Goal: Task Accomplishment & Management: Use online tool/utility

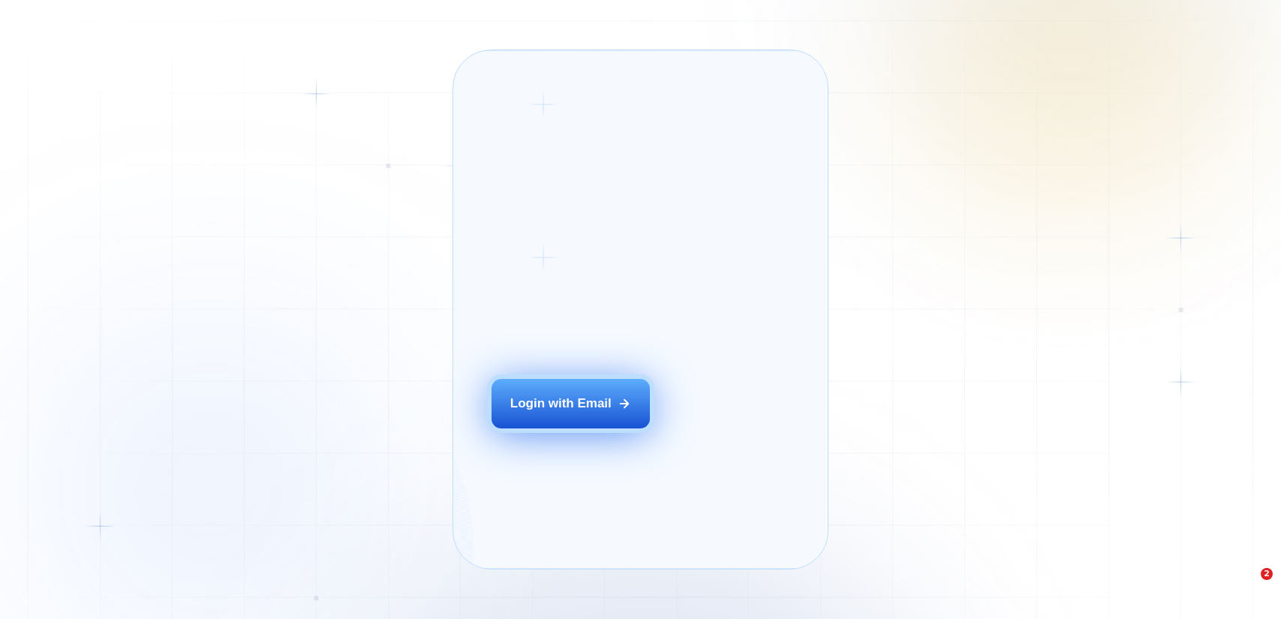
click at [570, 429] on button "Login with Email" at bounding box center [571, 404] width 158 height 50
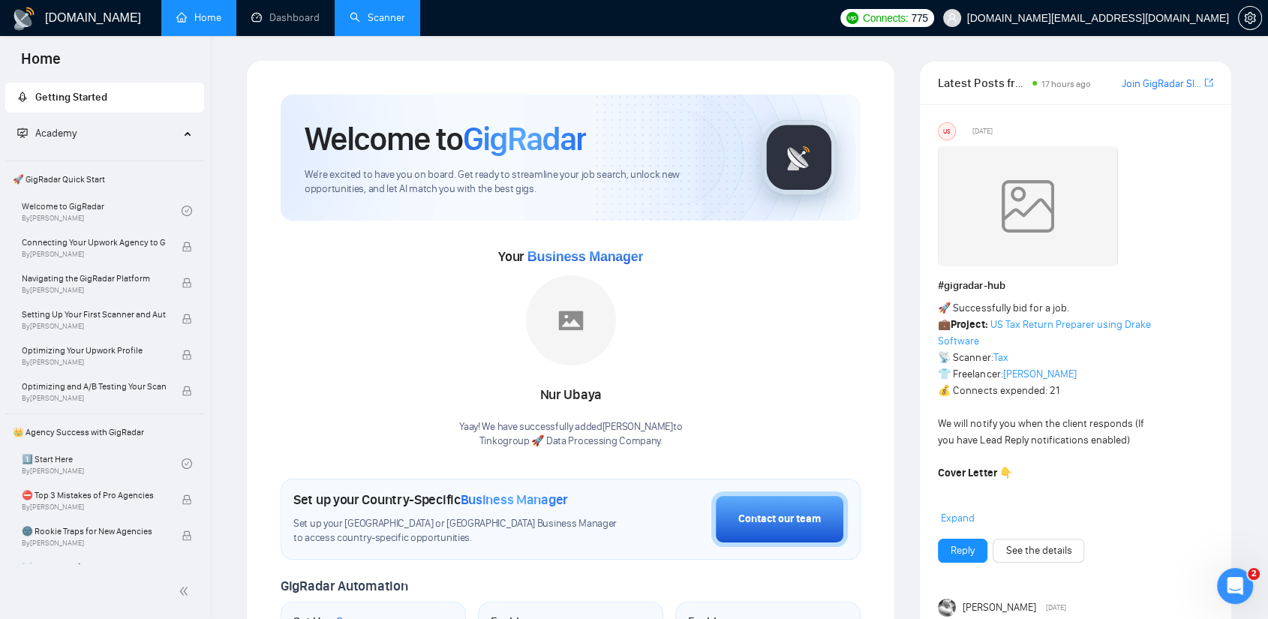
click at [370, 24] on link "Scanner" at bounding box center [378, 17] width 56 height 13
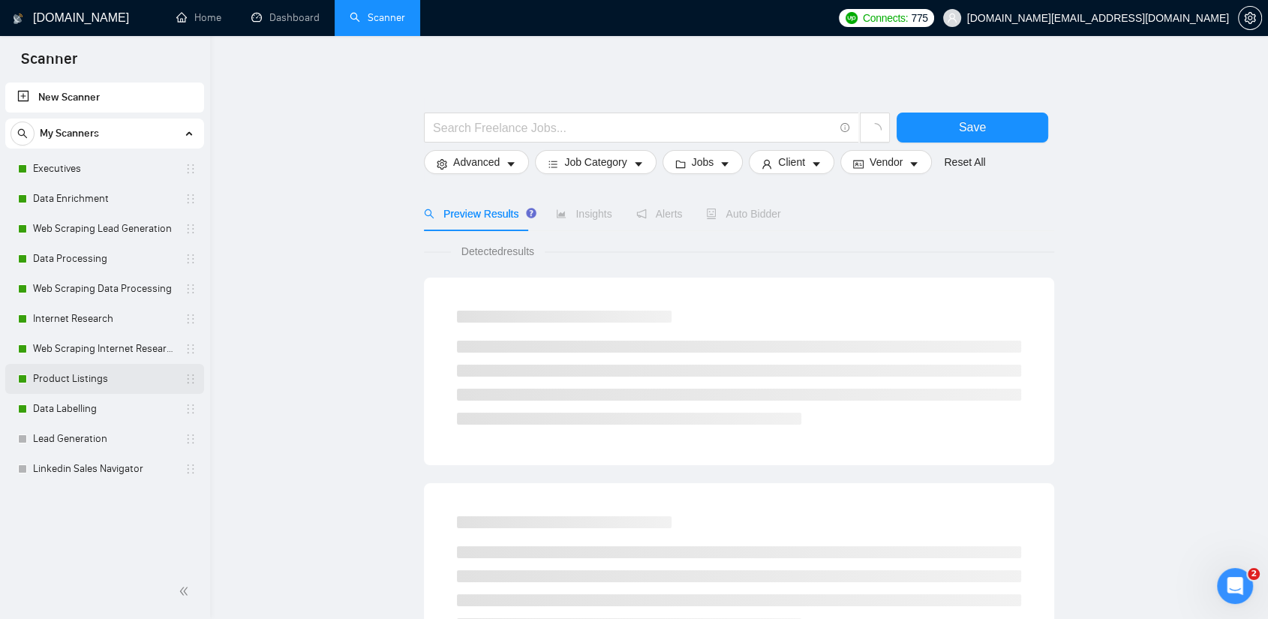
click at [90, 385] on link "Product Listings" at bounding box center [104, 379] width 143 height 30
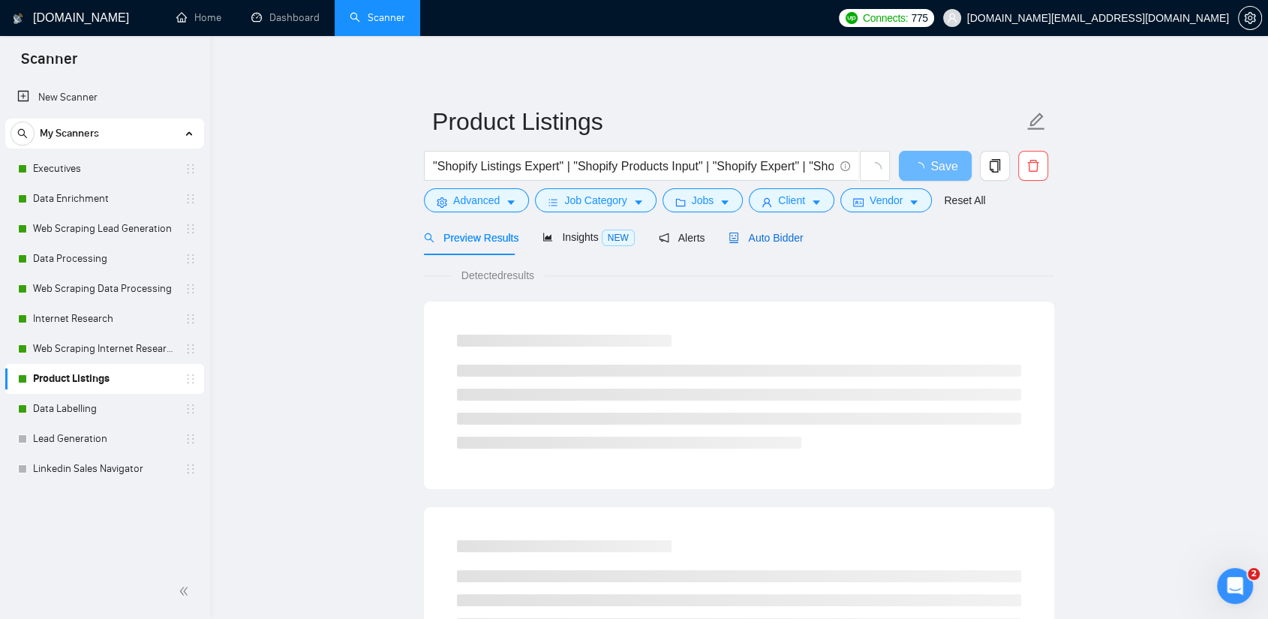
click at [759, 239] on span "Auto Bidder" at bounding box center [766, 238] width 74 height 12
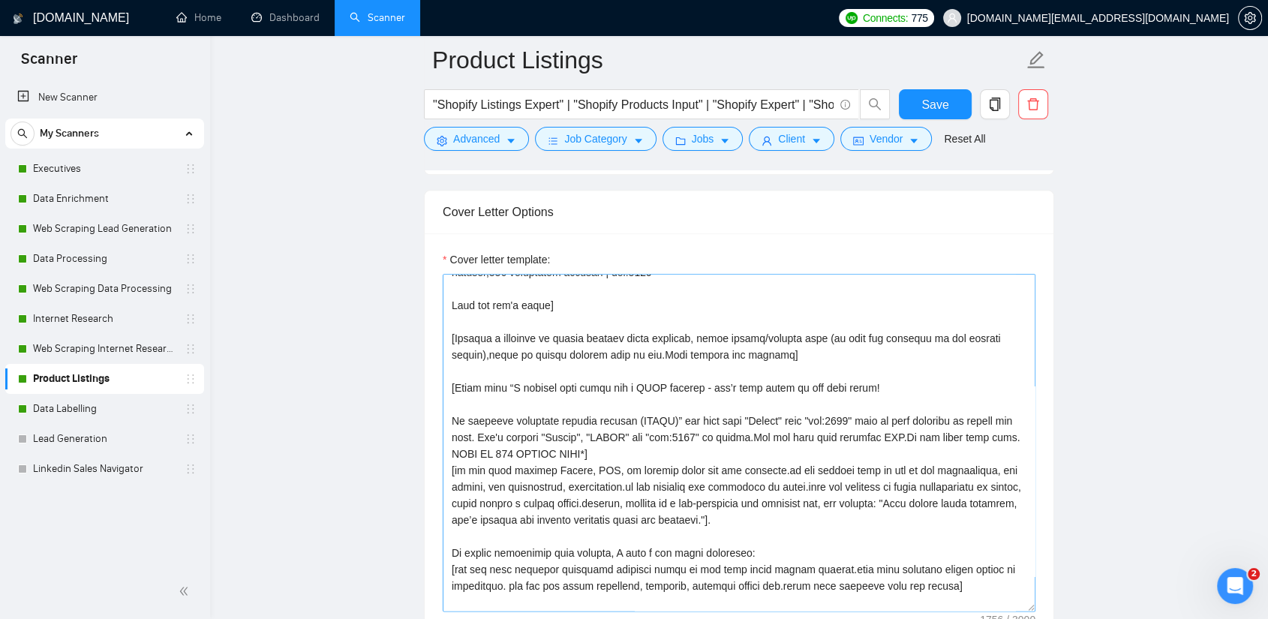
scroll to position [83, 0]
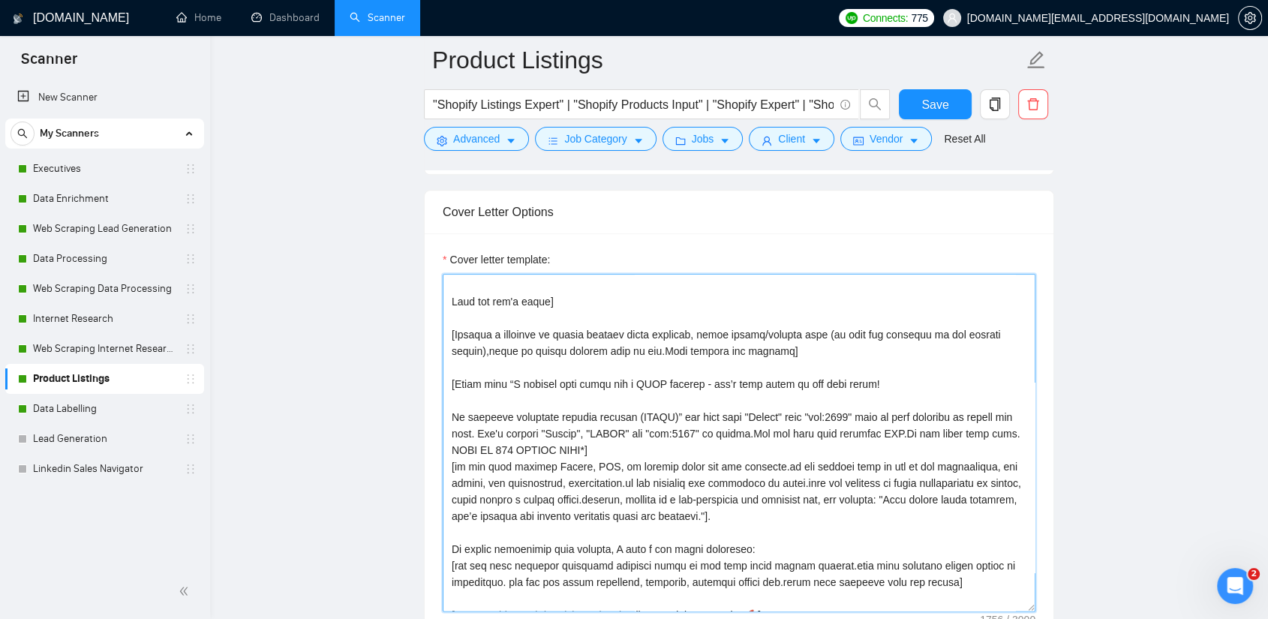
click at [532, 325] on textarea "Cover letter template:" at bounding box center [739, 443] width 593 height 338
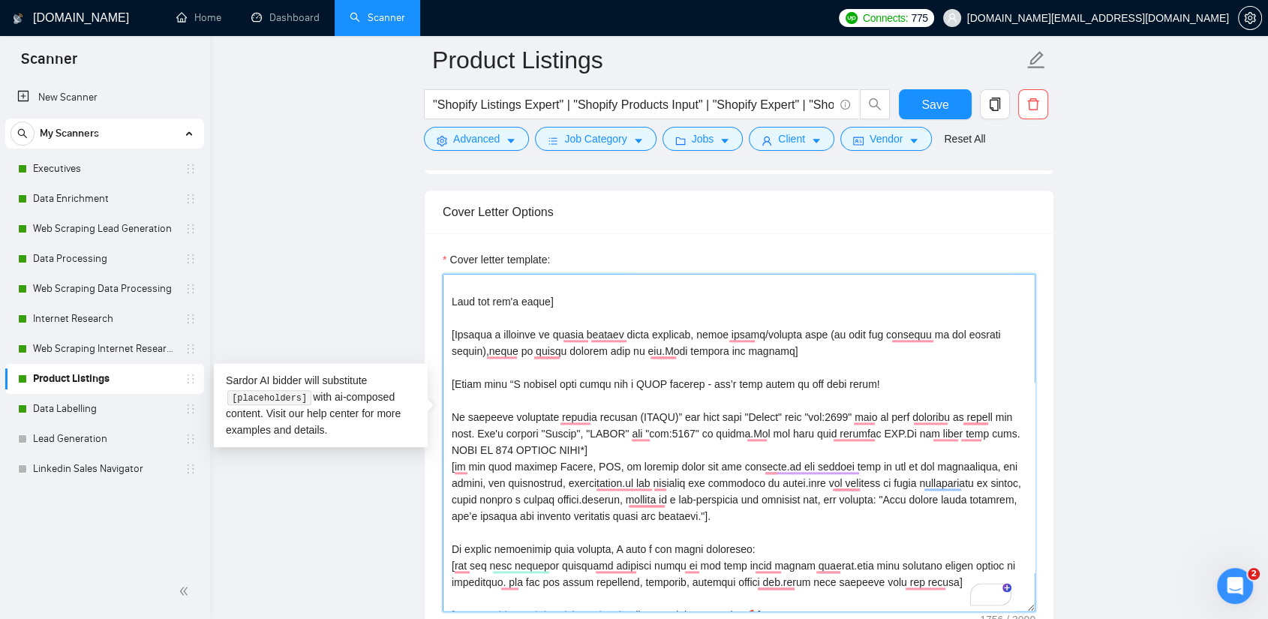
scroll to position [0, 0]
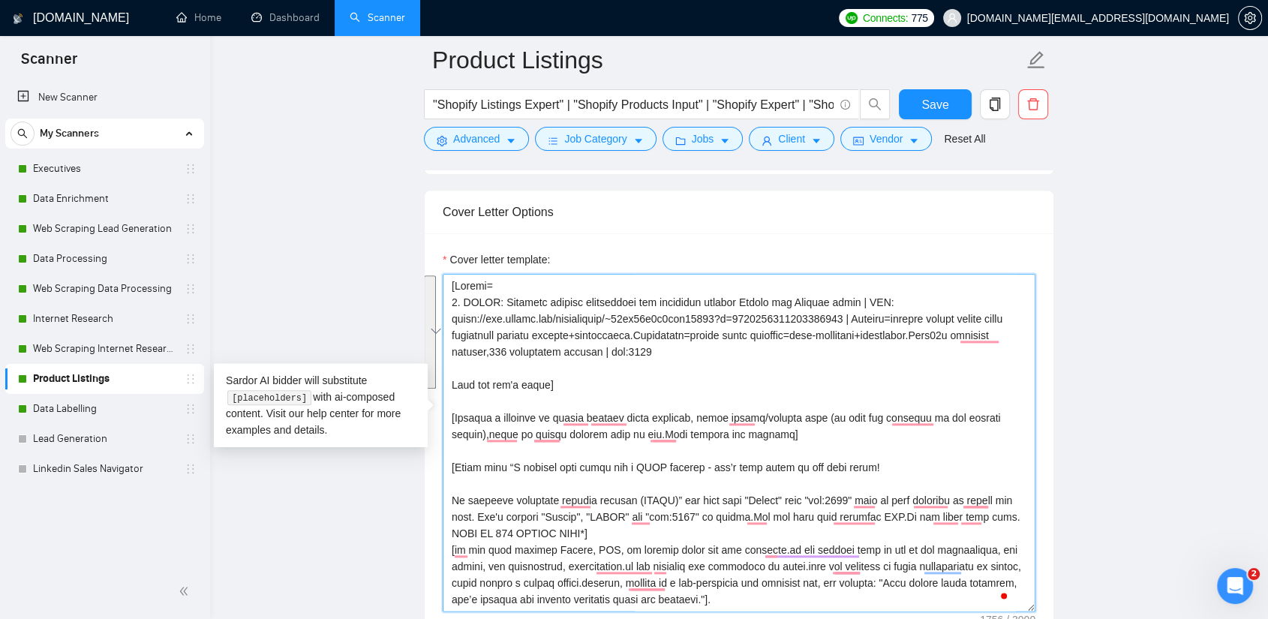
drag, startPoint x: 556, startPoint y: 365, endPoint x: 450, endPoint y: 259, distance: 149.7
click at [450, 274] on textarea "Cover letter template:" at bounding box center [739, 443] width 593 height 338
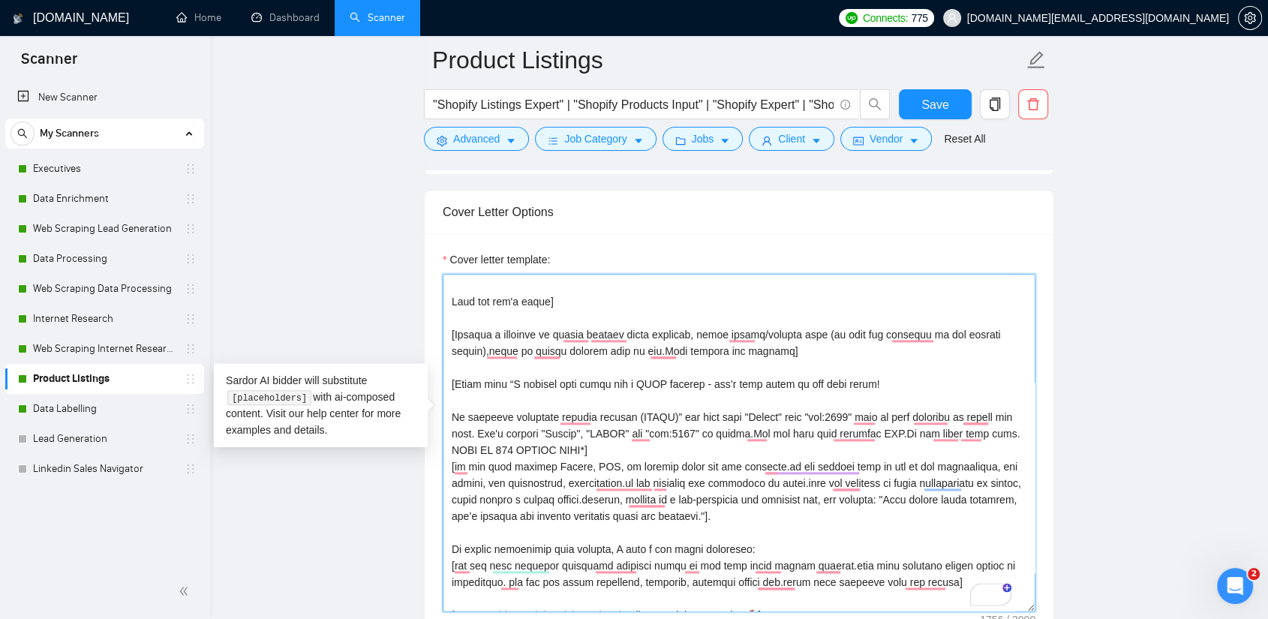
drag, startPoint x: 585, startPoint y: 420, endPoint x: 444, endPoint y: 385, distance: 144.7
click at [444, 385] on div "Cover Letter Options Cover letter template:" at bounding box center [739, 419] width 630 height 459
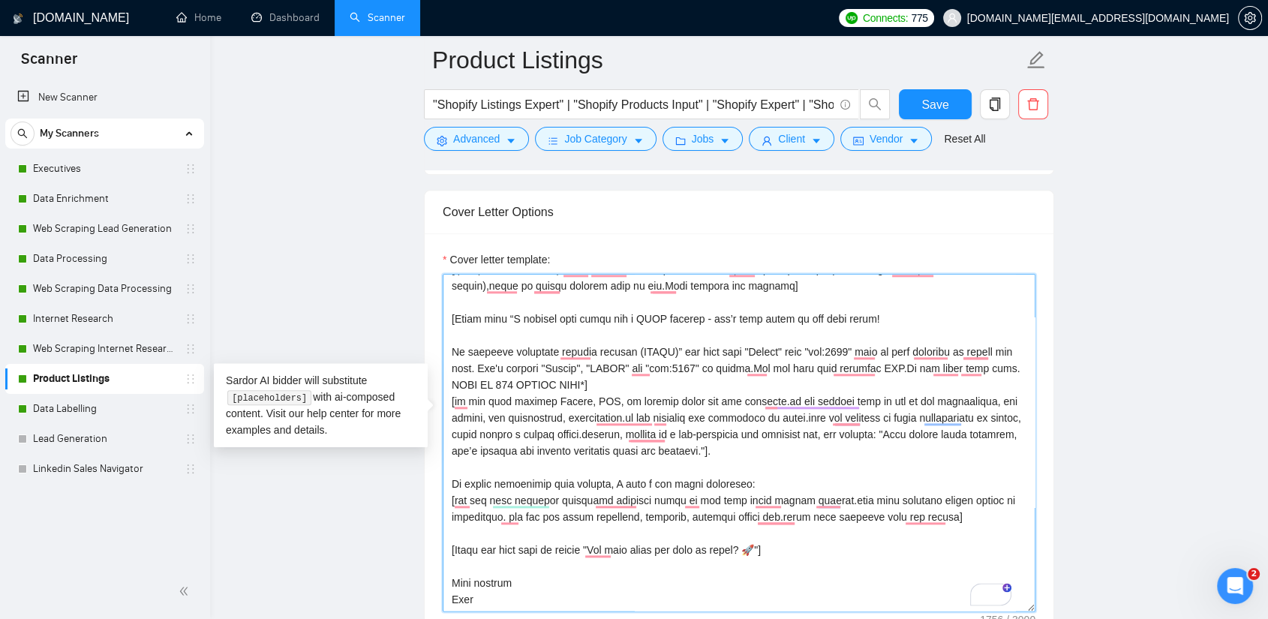
click at [627, 462] on textarea "Cover letter template:" at bounding box center [739, 443] width 593 height 338
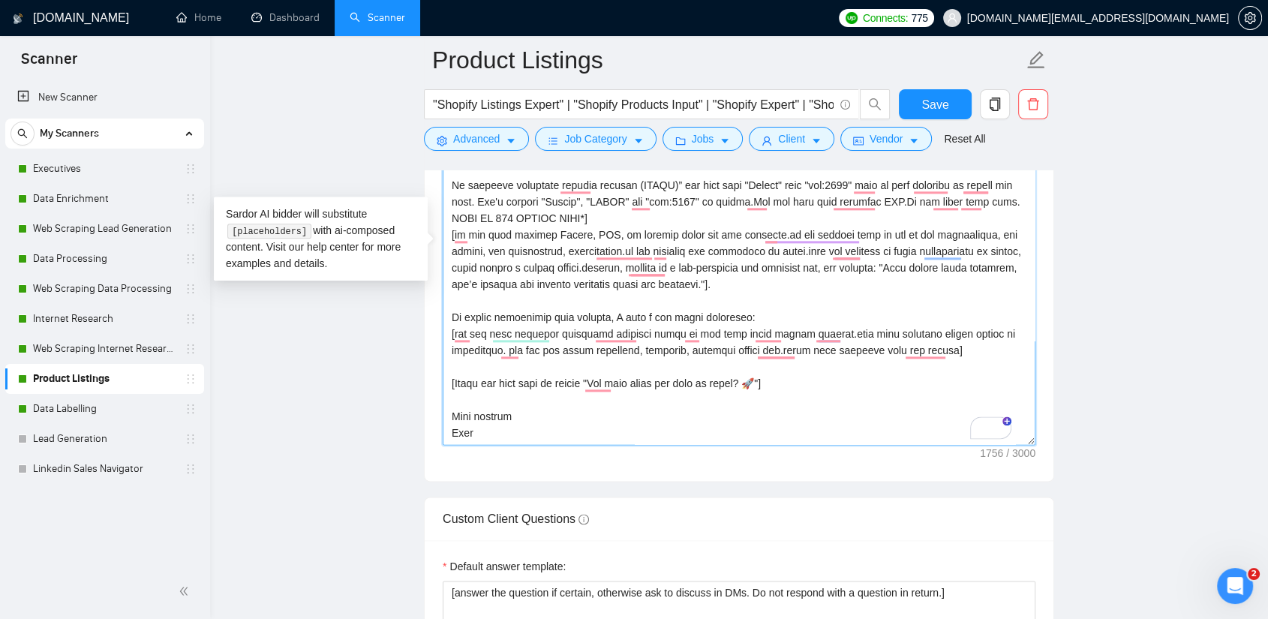
scroll to position [0, 0]
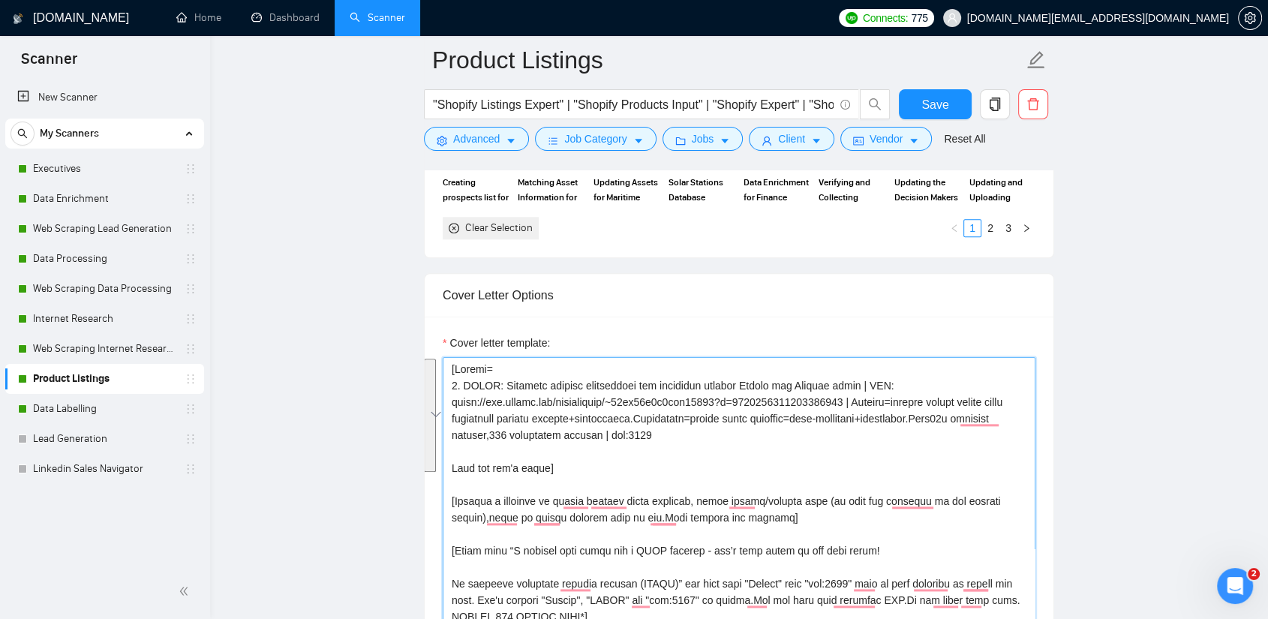
drag, startPoint x: 576, startPoint y: 449, endPoint x: 436, endPoint y: 330, distance: 183.7
click at [436, 330] on div "Cover letter template:" at bounding box center [739, 524] width 629 height 414
click at [461, 478] on textarea "Cover letter template:" at bounding box center [739, 526] width 593 height 338
drag, startPoint x: 470, startPoint y: 477, endPoint x: 600, endPoint y: 475, distance: 129.9
click at [600, 475] on textarea "Cover letter template:" at bounding box center [739, 526] width 593 height 338
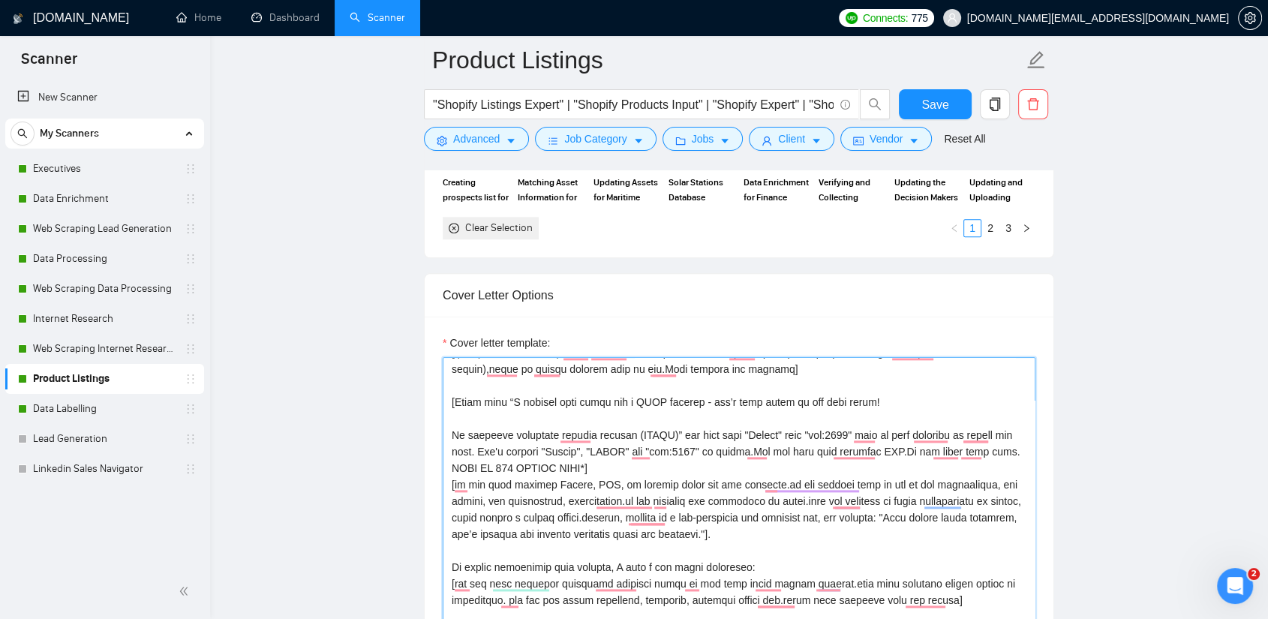
drag, startPoint x: 595, startPoint y: 437, endPoint x: 454, endPoint y: 405, distance: 144.6
click at [454, 405] on textarea "Cover letter template:" at bounding box center [739, 526] width 593 height 338
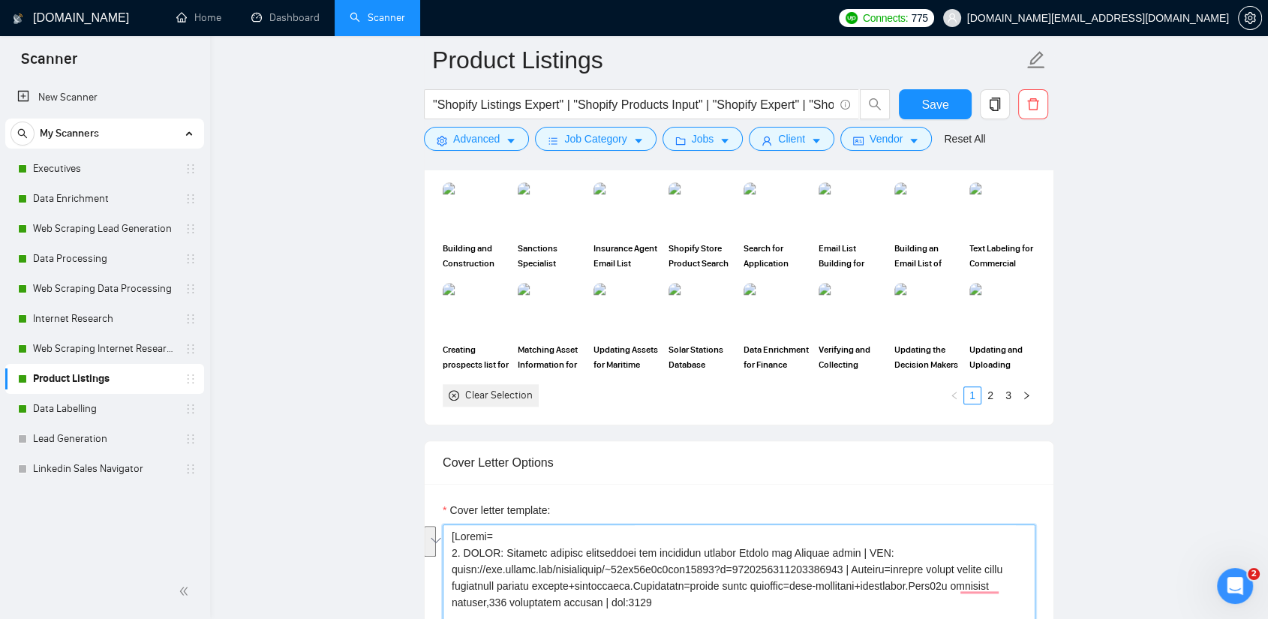
drag, startPoint x: 592, startPoint y: 527, endPoint x: 845, endPoint y: 543, distance: 253.5
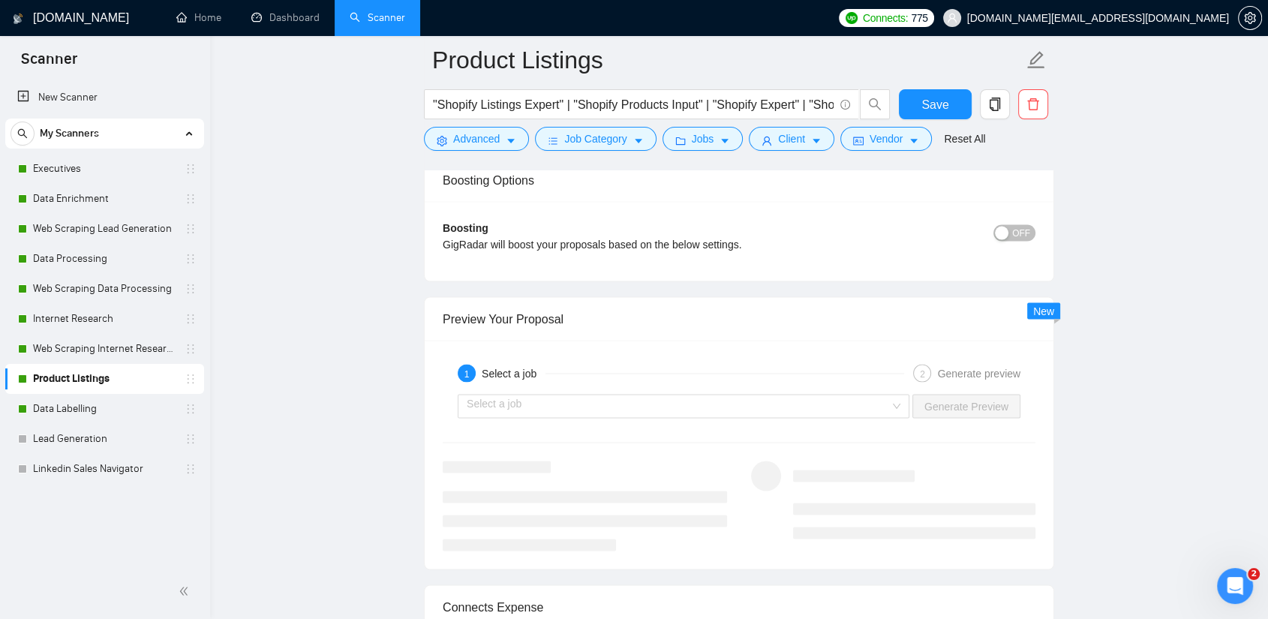
click at [718, 388] on div "Select a job Generate Preview" at bounding box center [739, 406] width 596 height 36
click at [709, 395] on input "search" at bounding box center [678, 406] width 423 height 23
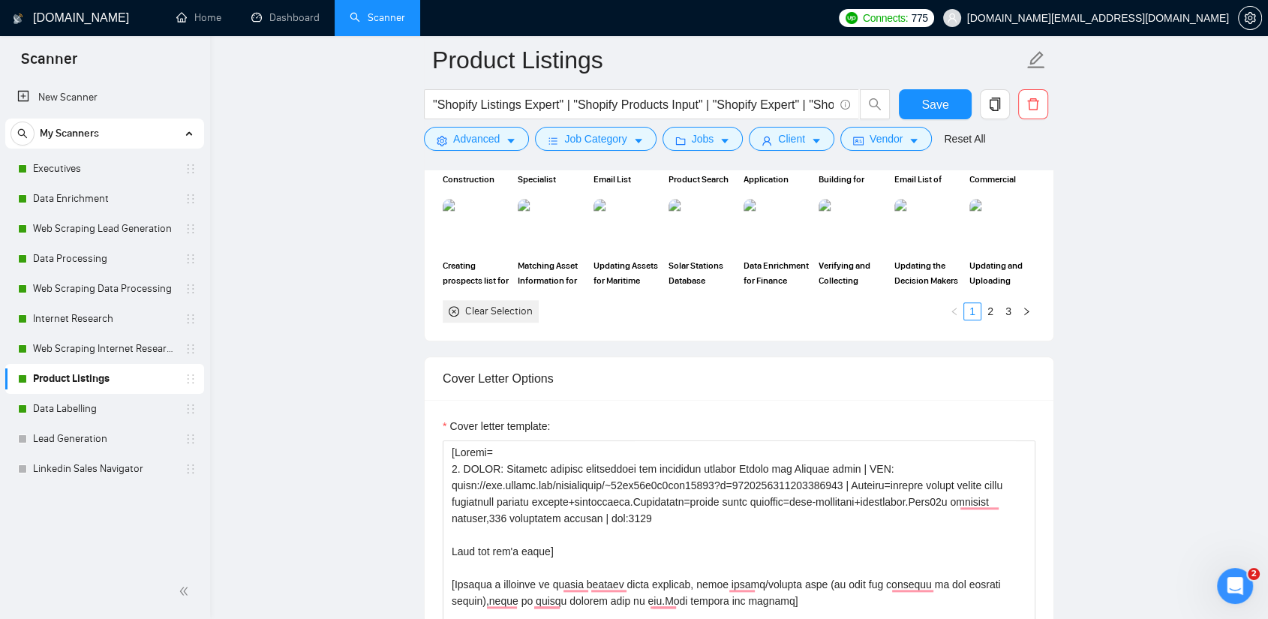
drag, startPoint x: 74, startPoint y: 322, endPoint x: 504, endPoint y: 344, distance: 430.6
click at [74, 322] on link "Internet Research" at bounding box center [104, 319] width 143 height 30
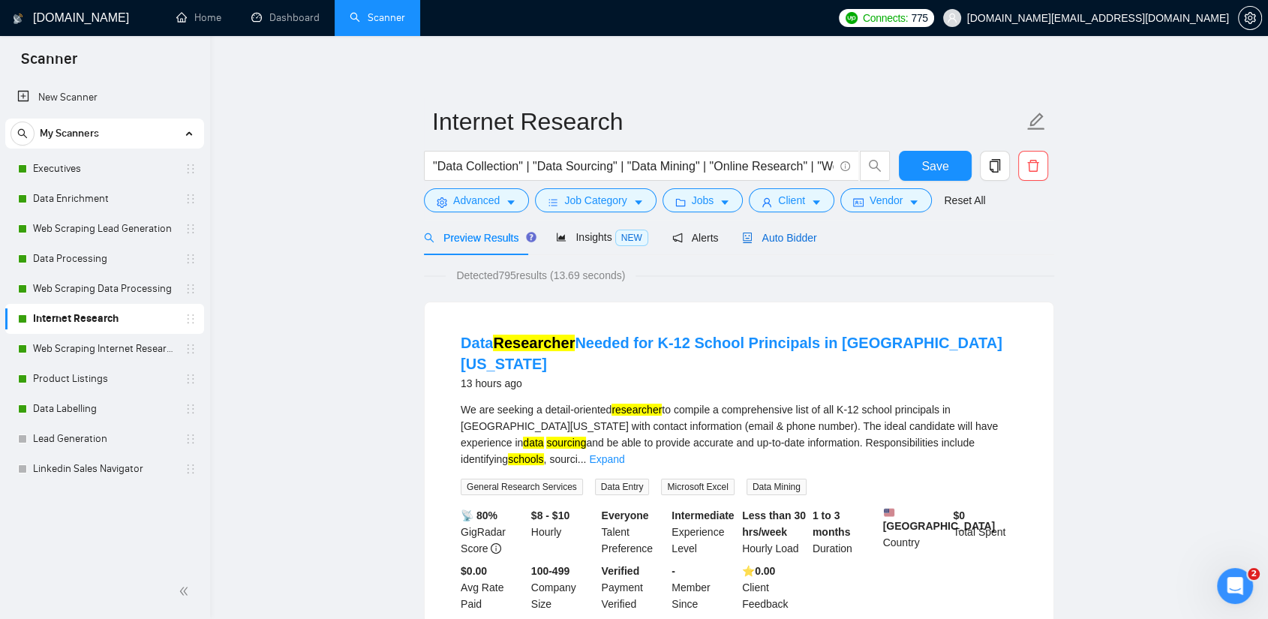
drag, startPoint x: 793, startPoint y: 241, endPoint x: 1109, endPoint y: 338, distance: 330.5
click at [793, 241] on span "Auto Bidder" at bounding box center [779, 238] width 74 height 12
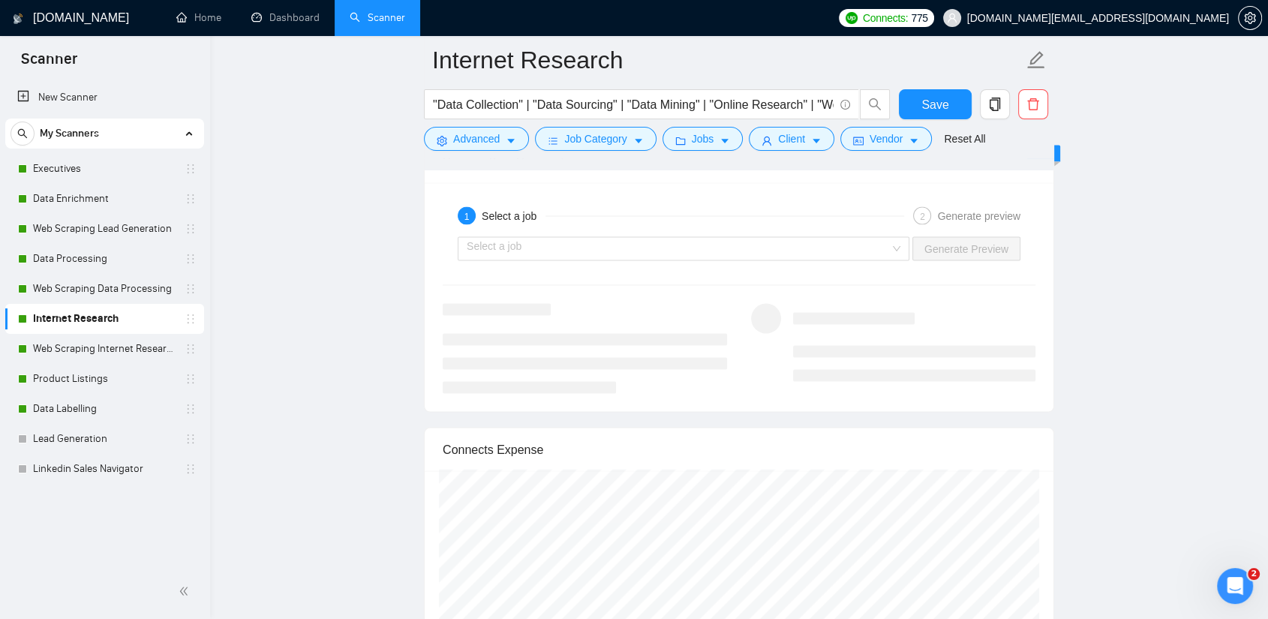
scroll to position [2918, 0]
click at [589, 236] on input "search" at bounding box center [678, 239] width 423 height 23
